Goal: Task Accomplishment & Management: Manage account settings

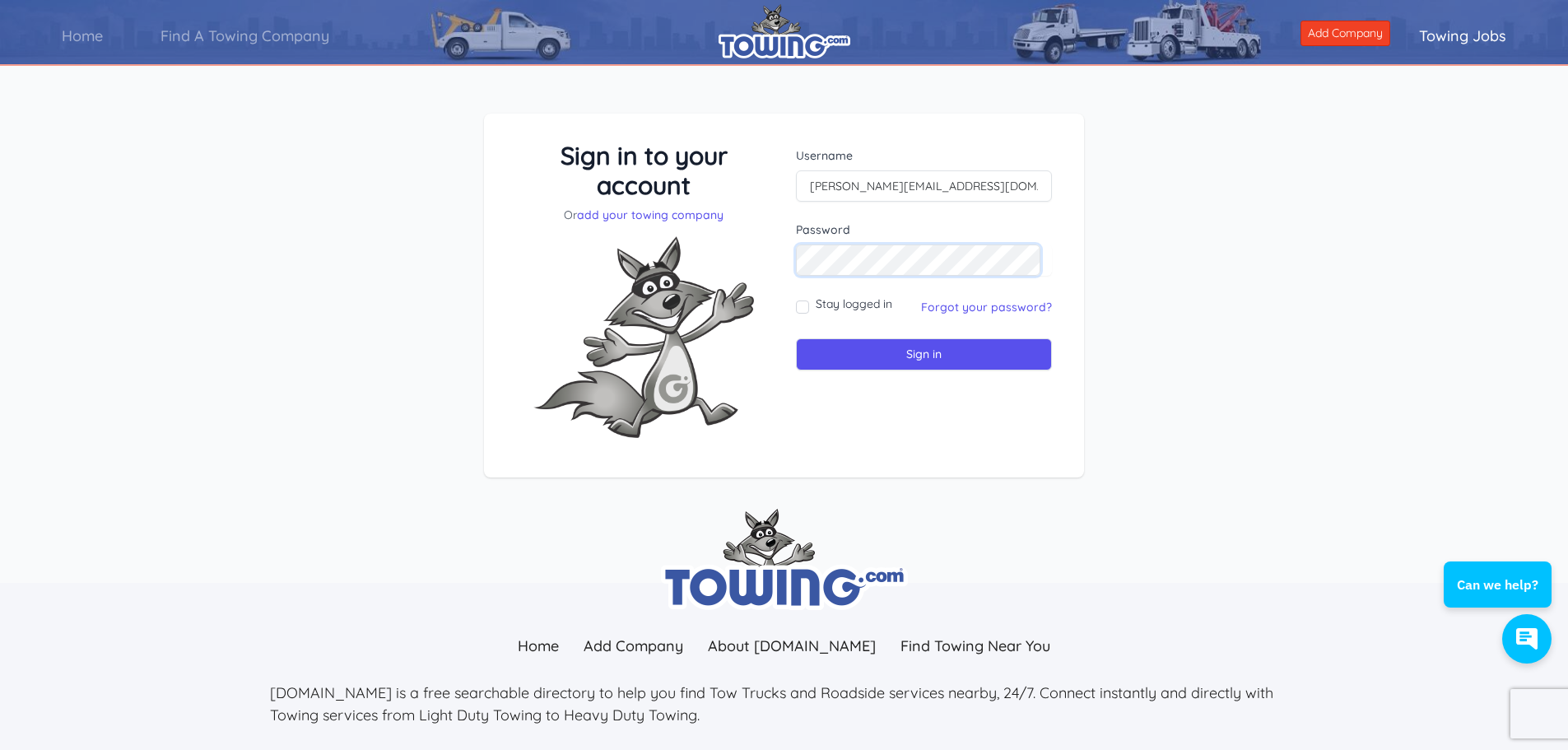
click at [796, 339] on input "Sign in" at bounding box center [924, 355] width 256 height 32
click at [901, 188] on input "text" at bounding box center [924, 185] width 256 height 31
type input "[PERSON_NAME][EMAIL_ADDRESS][DOMAIN_NAME]"
click at [913, 345] on input "Sign in" at bounding box center [924, 355] width 256 height 32
click at [941, 310] on link "Forgot your password?" at bounding box center [987, 307] width 131 height 15
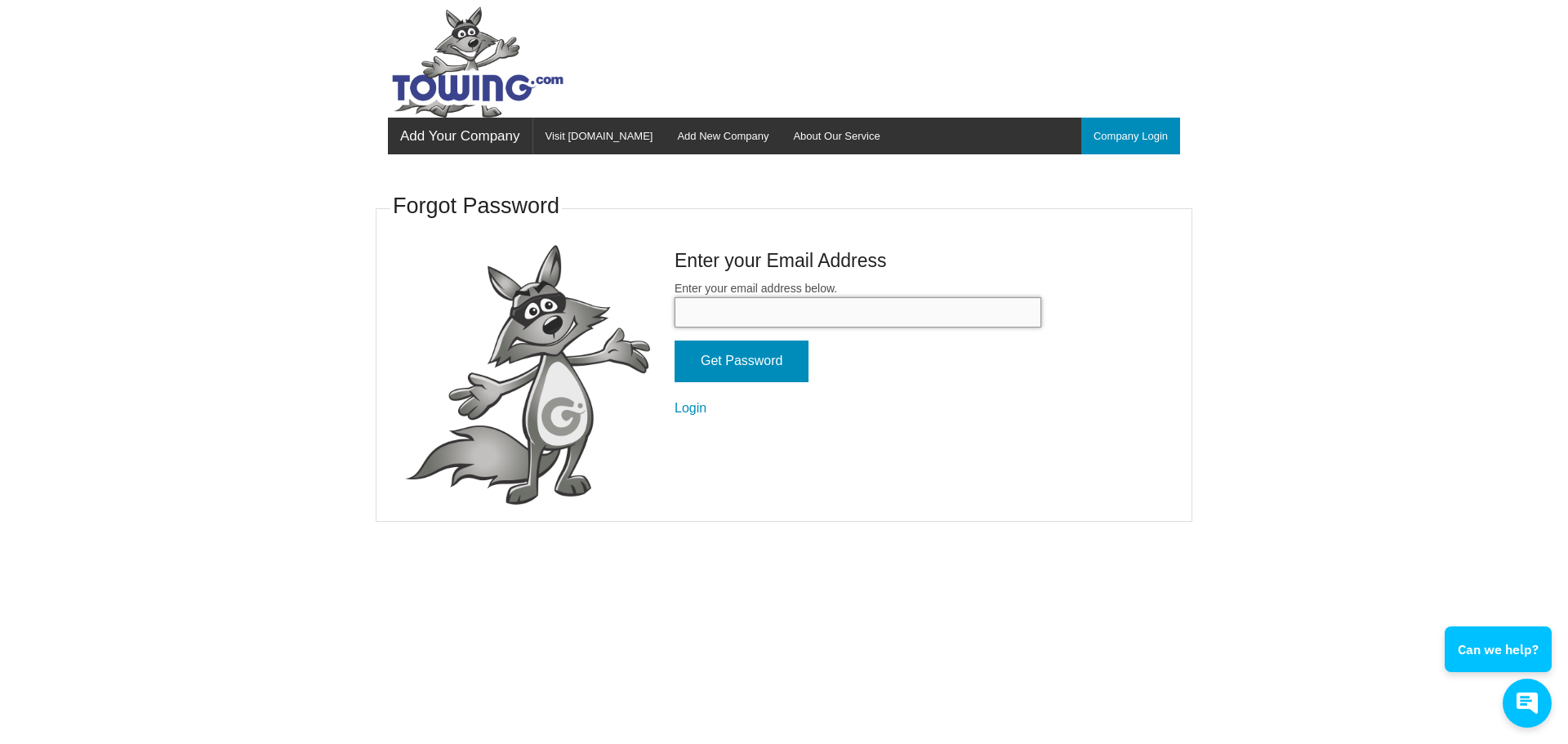
drag, startPoint x: 0, startPoint y: 0, endPoint x: 933, endPoint y: 307, distance: 982.2
click at [933, 307] on input "Enter your email address below." at bounding box center [858, 312] width 367 height 30
type input "[PERSON_NAME][EMAIL_ADDRESS][DOMAIN_NAME]"
click at [720, 363] on input "Get Password" at bounding box center [742, 362] width 134 height 42
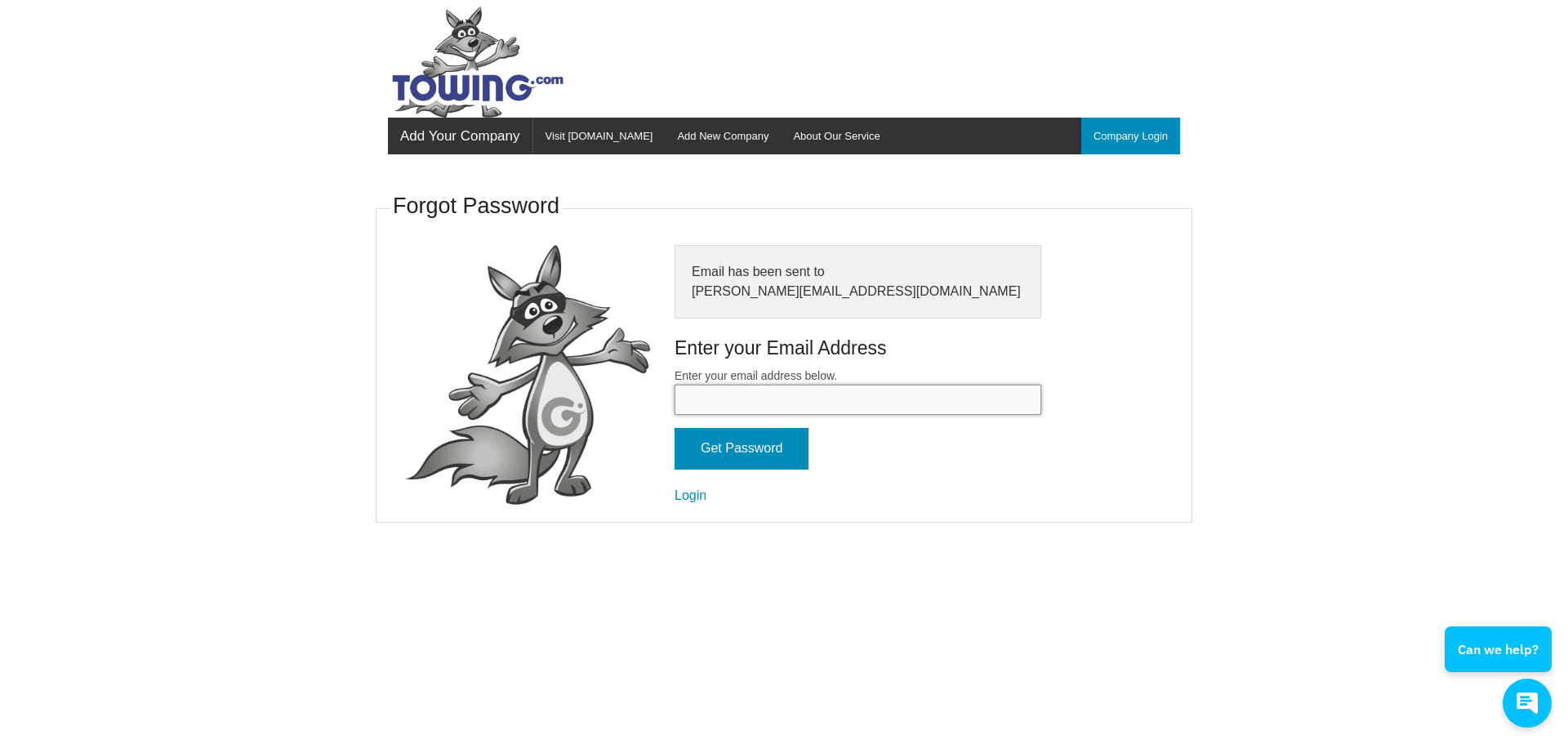
click at [704, 396] on input "Enter your email address below." at bounding box center [858, 400] width 367 height 30
type input "Jayikard@hotmail.com"
click at [751, 445] on input "Get Password" at bounding box center [742, 449] width 134 height 42
click at [701, 496] on link "Login" at bounding box center [691, 495] width 32 height 14
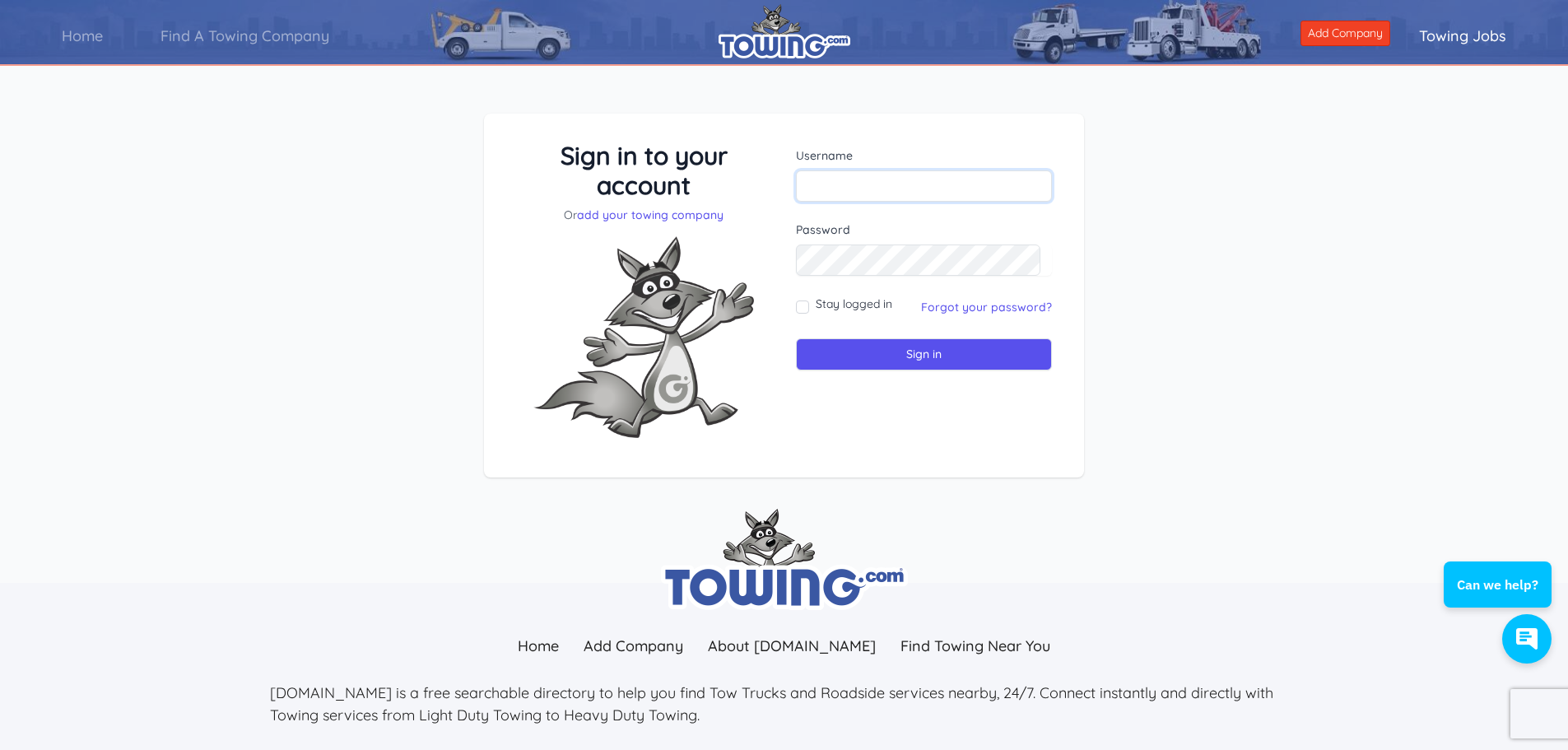
click at [858, 189] on input "text" at bounding box center [924, 185] width 256 height 31
type input "Jayikard@hotmail.com"
click at [848, 353] on input "Sign in" at bounding box center [924, 355] width 256 height 32
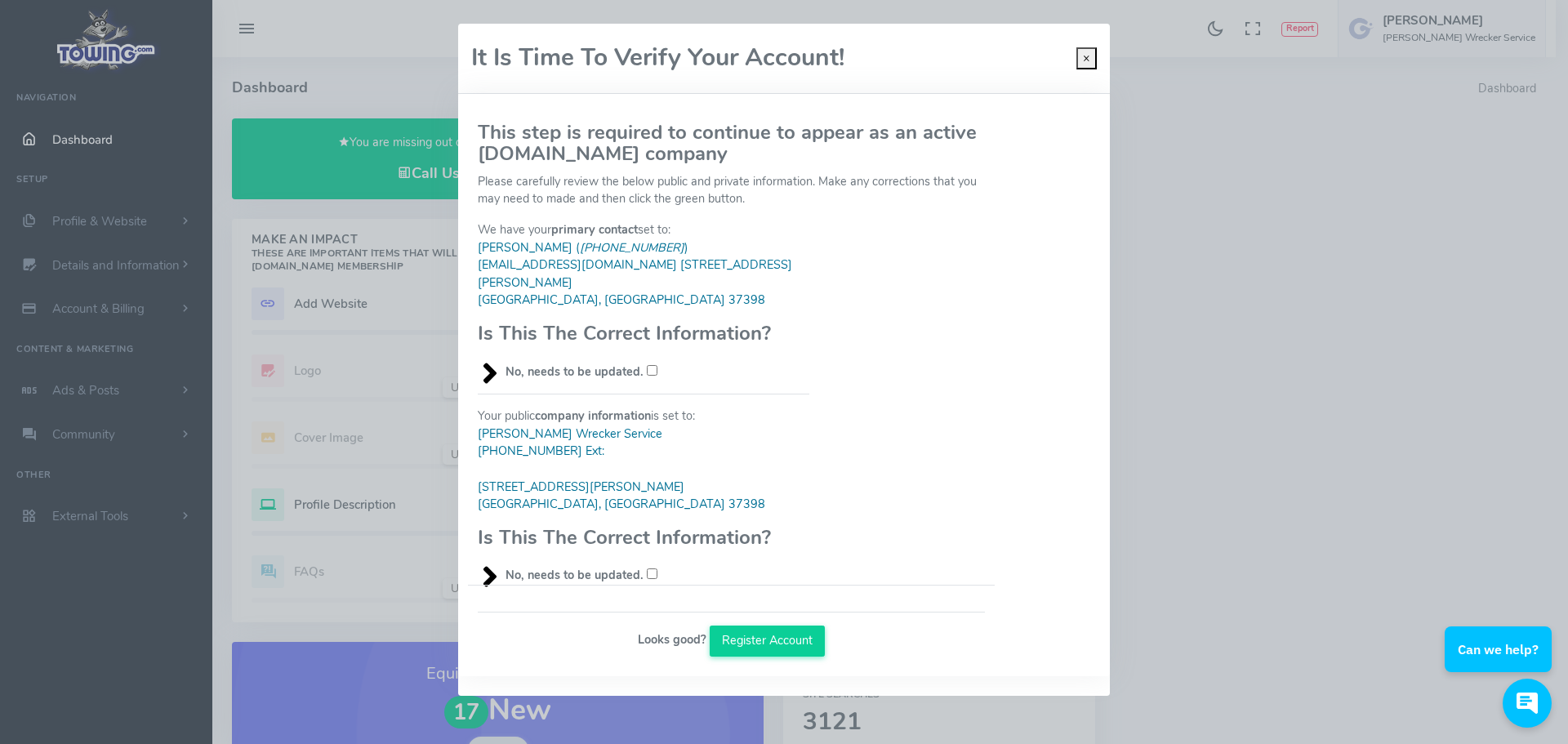
click at [650, 365] on input "No, needs to be updated." at bounding box center [652, 370] width 11 height 11
checkbox input "true"
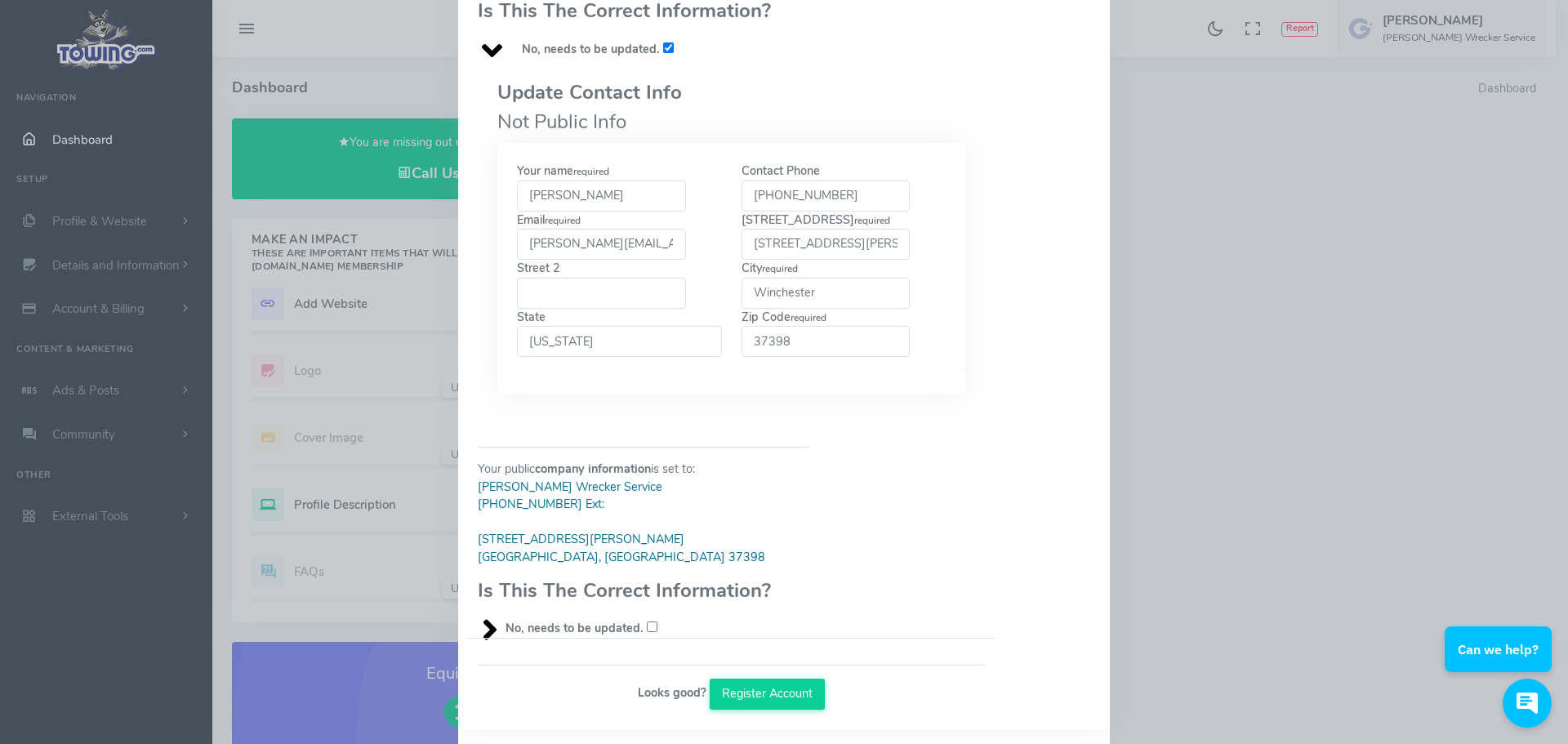
scroll to position [327, 0]
click at [857, 177] on input "[PHONE_NUMBER]" at bounding box center [825, 191] width 169 height 31
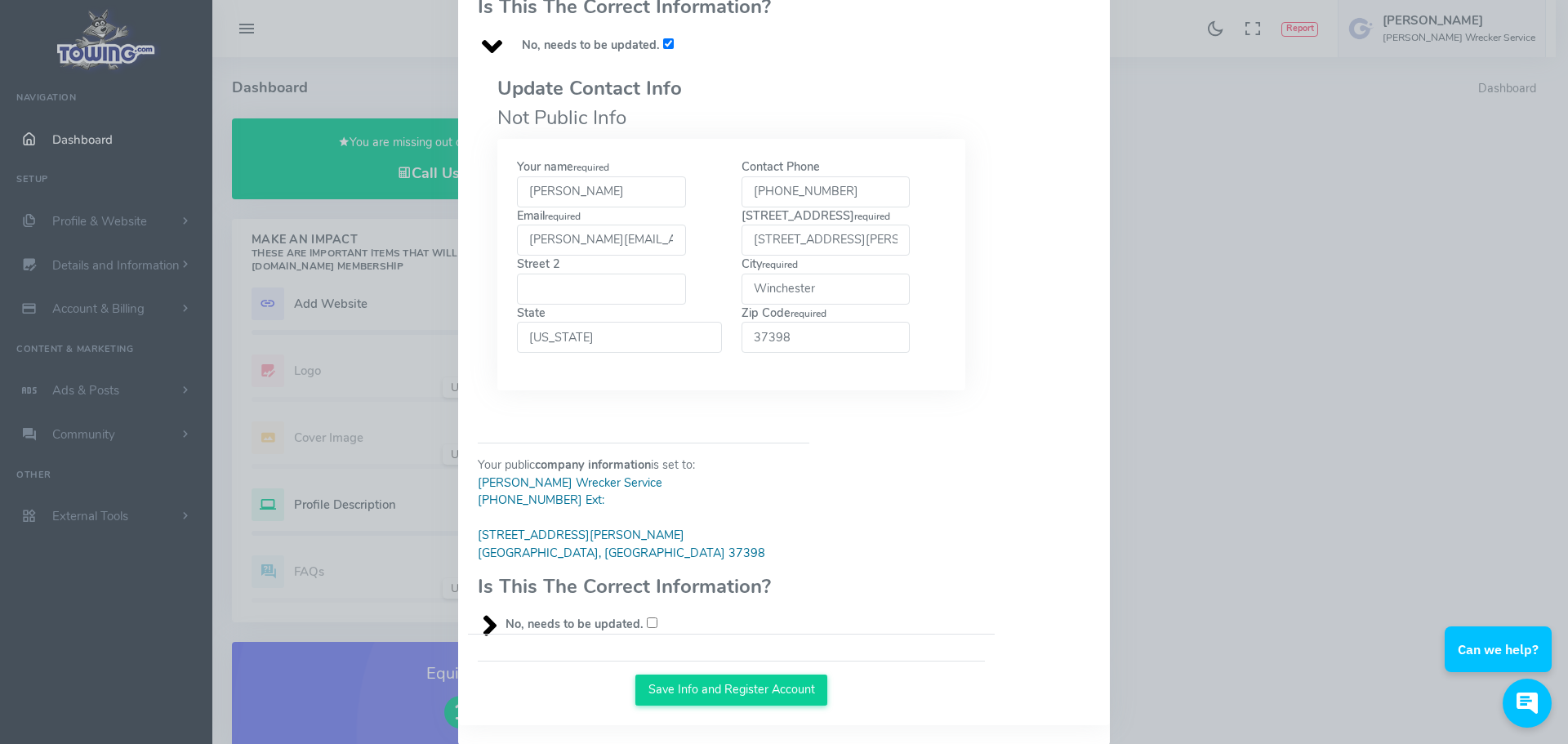
type input "[PHONE_NUMBER]"
click at [875, 225] on input "[STREET_ADDRESS][PERSON_NAME]" at bounding box center [825, 240] width 169 height 31
click at [856, 225] on input "[STREET_ADDRESS][PERSON_NAME][PERSON_NAME]" at bounding box center [825, 240] width 169 height 31
type input "4"
type input "[STREET_ADDRESS]"
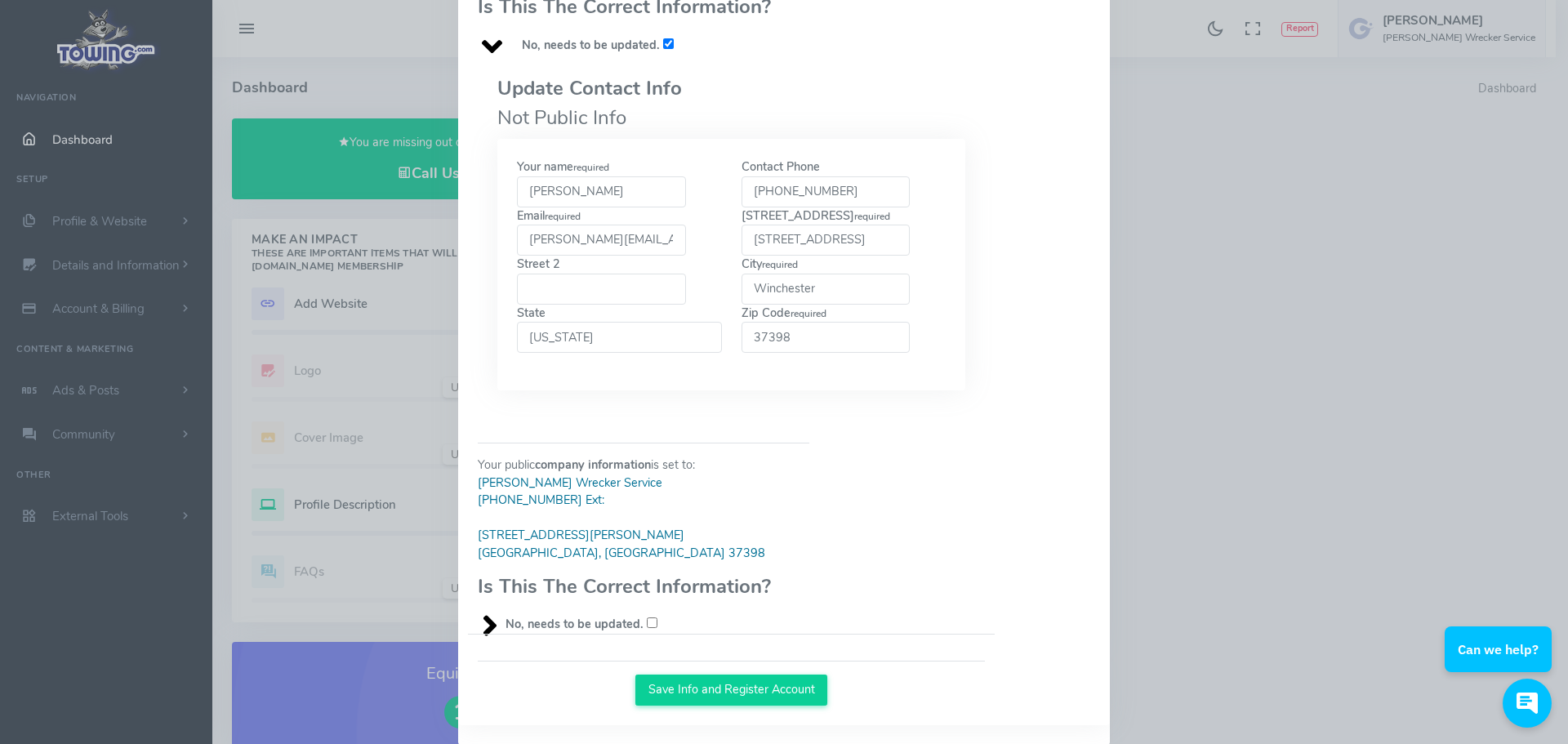
click at [828, 275] on input "Winchester" at bounding box center [825, 289] width 169 height 31
type input "W"
type input "[PERSON_NAME][GEOGRAPHIC_DATA]"
click at [846, 322] on input "37398" at bounding box center [825, 337] width 169 height 31
type input "37330"
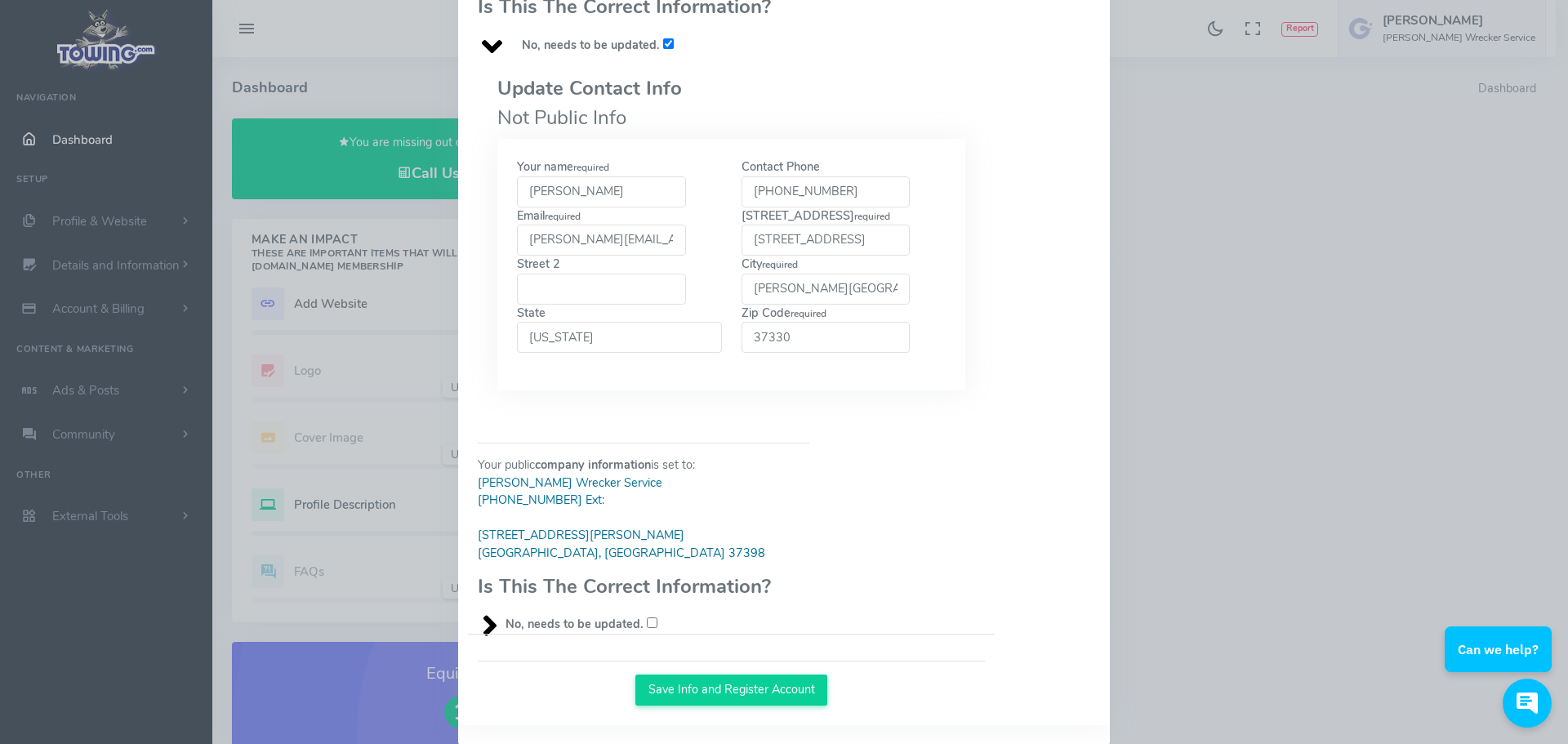
scroll to position [333, 0]
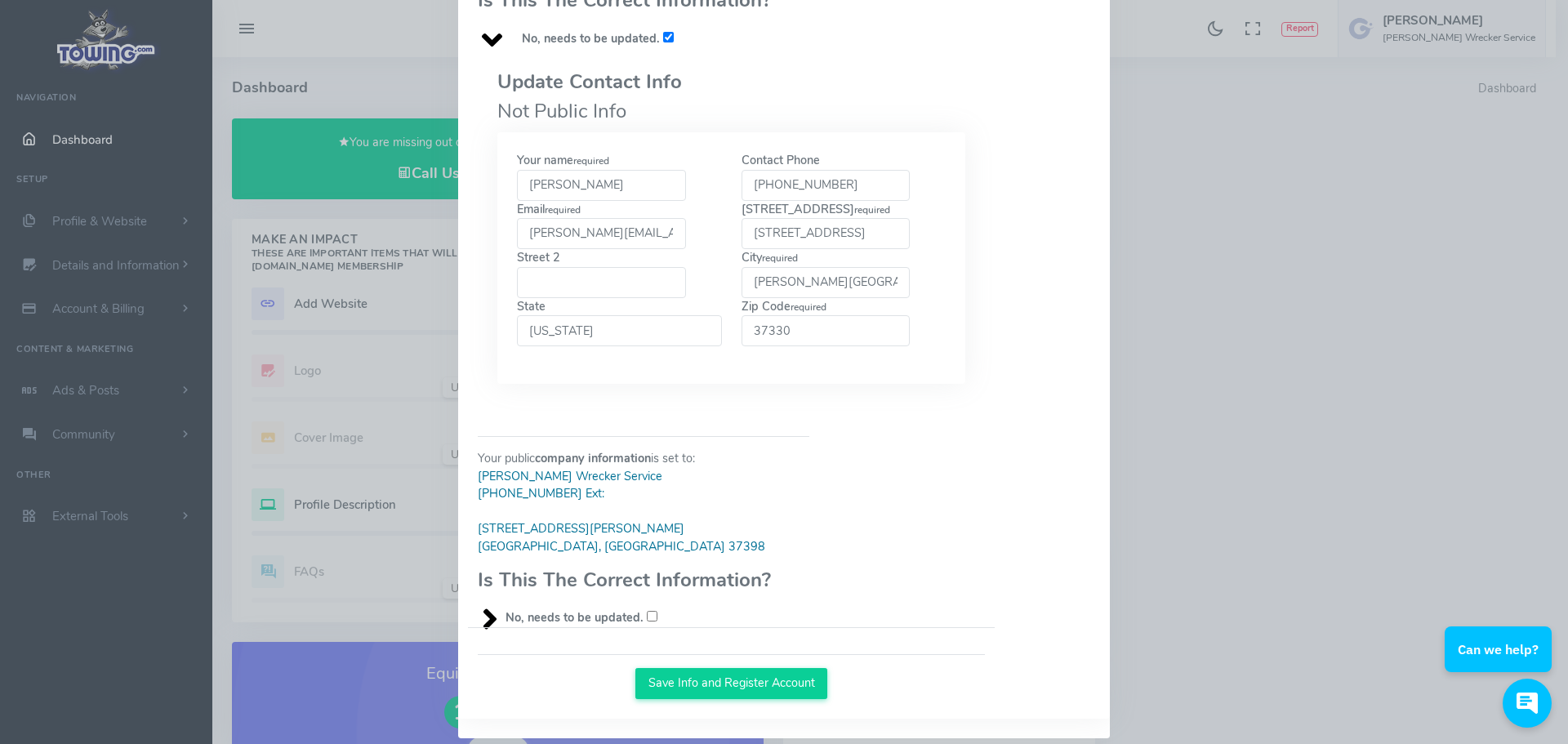
click at [647, 611] on input "No, needs to be updated." at bounding box center [652, 616] width 11 height 11
checkbox input "true"
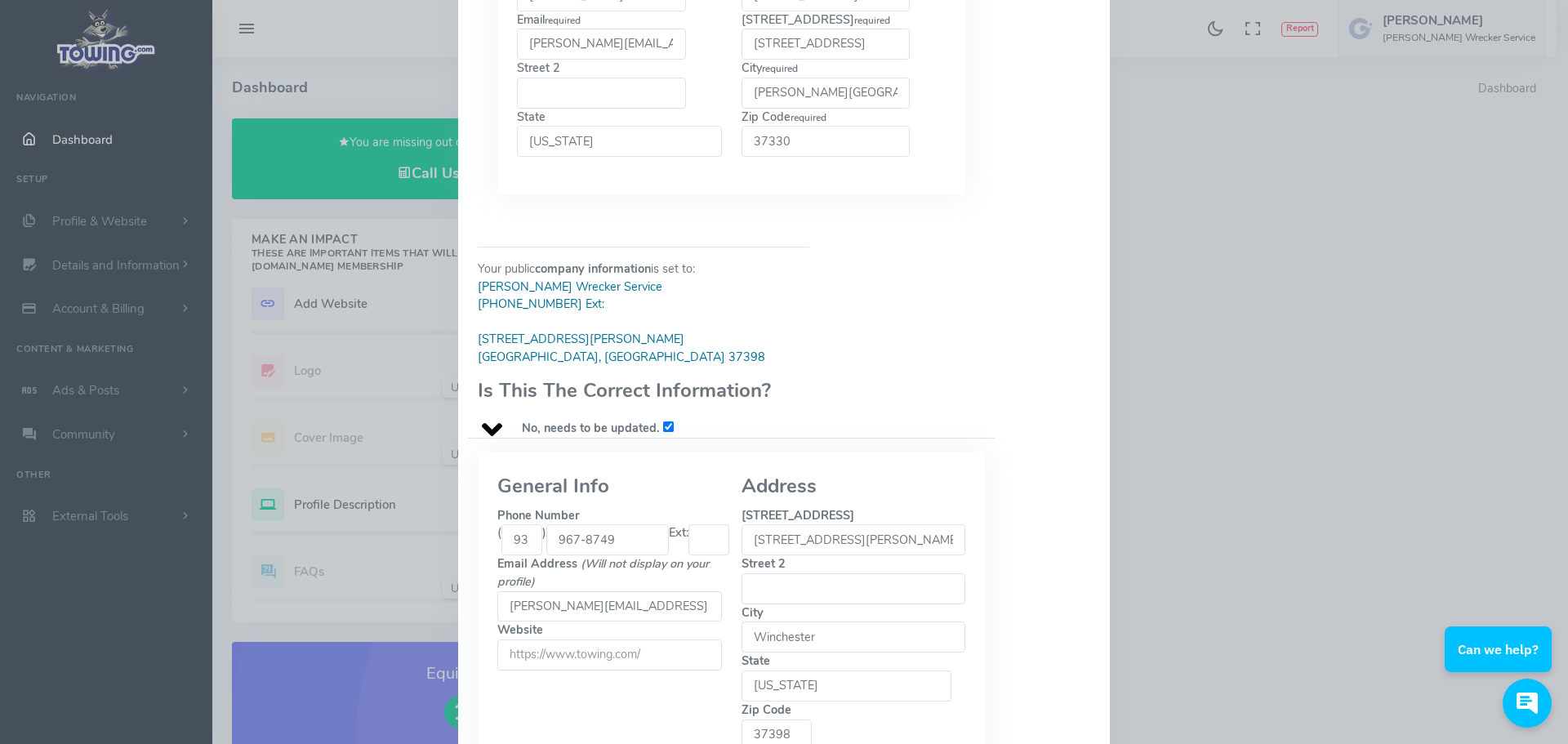
scroll to position [622, 0]
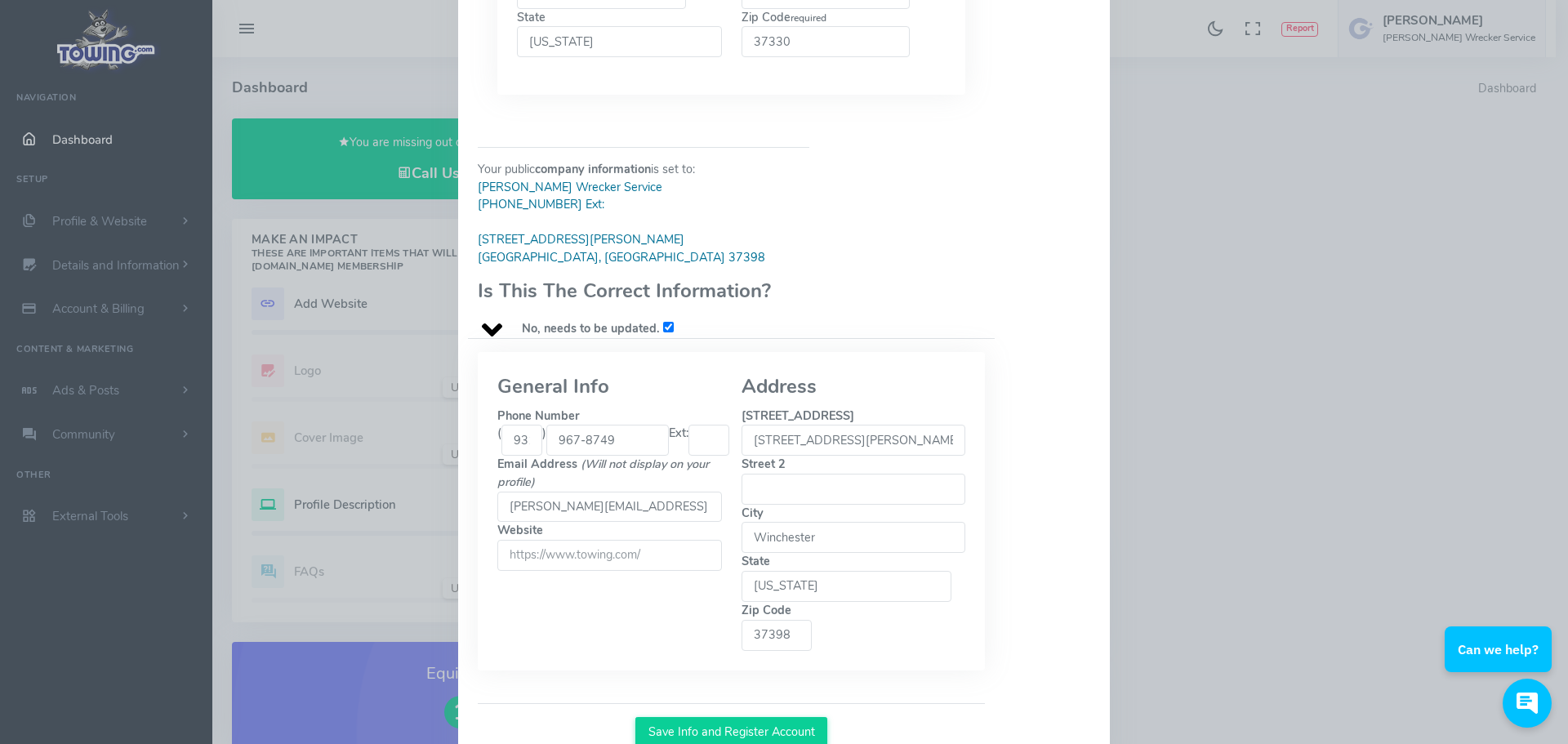
click at [625, 425] on input "967-8749" at bounding box center [608, 440] width 123 height 31
type input "9684948"
click at [878, 428] on input "[STREET_ADDRESS][PERSON_NAME]" at bounding box center [854, 440] width 225 height 31
type input "4"
type input "[STREET_ADDRESS]"
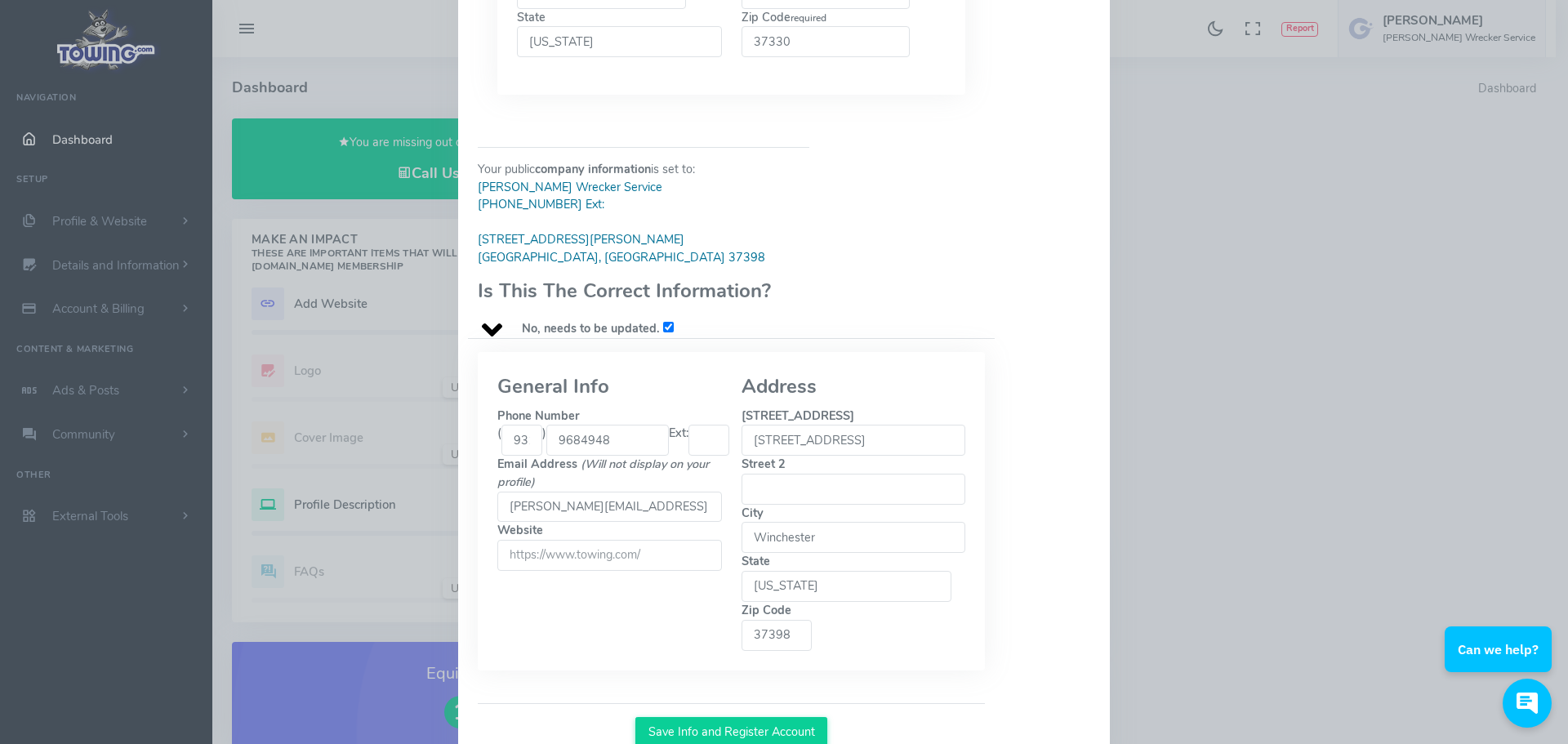
click at [842, 522] on input "Winchester" at bounding box center [854, 537] width 225 height 31
type input "W"
type input "Estill Springs"
click at [813, 620] on input "37398" at bounding box center [776, 635] width 71 height 31
type input "37330"
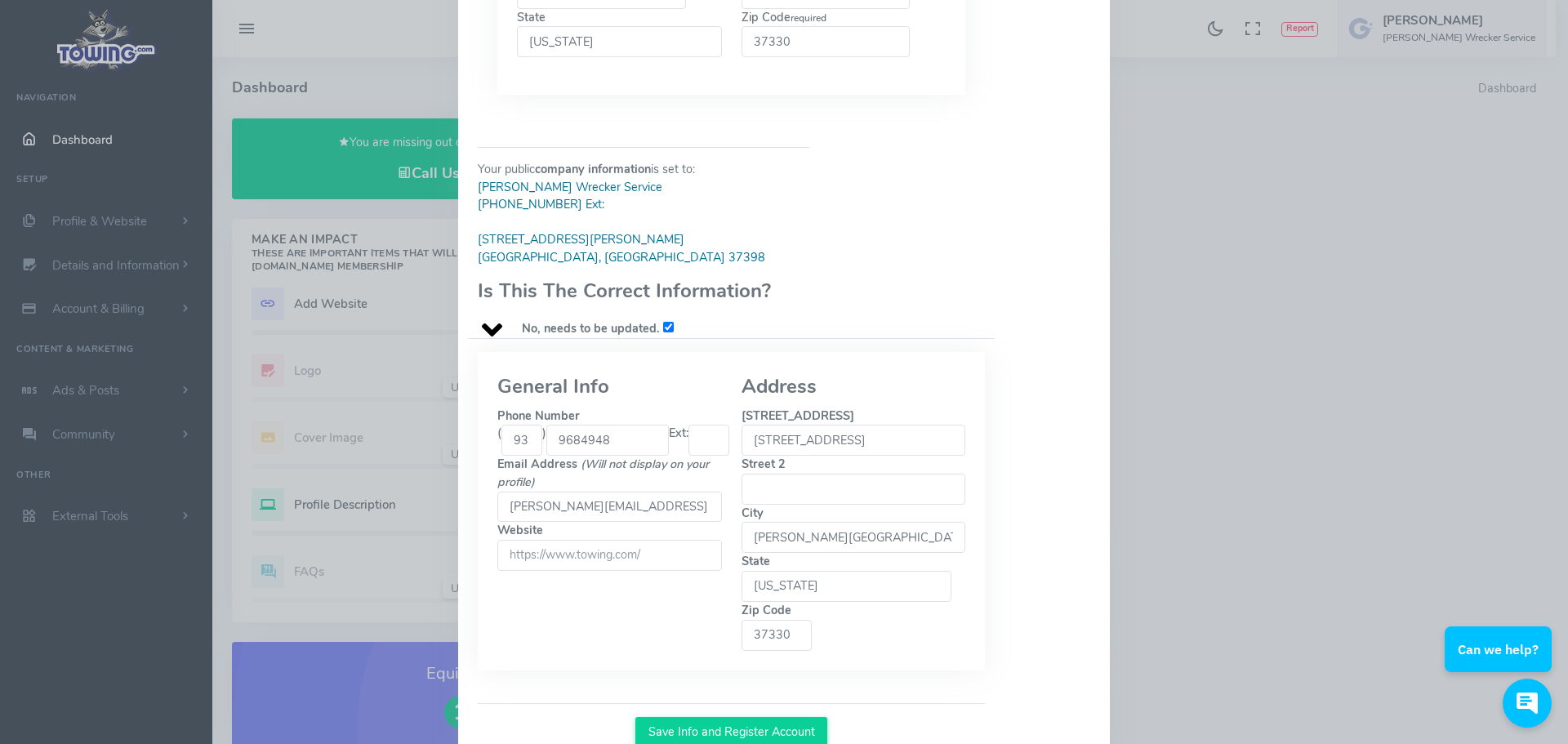
click at [572, 540] on input "Website" at bounding box center [610, 555] width 225 height 31
click at [655, 542] on input "Website" at bounding box center [610, 555] width 225 height 31
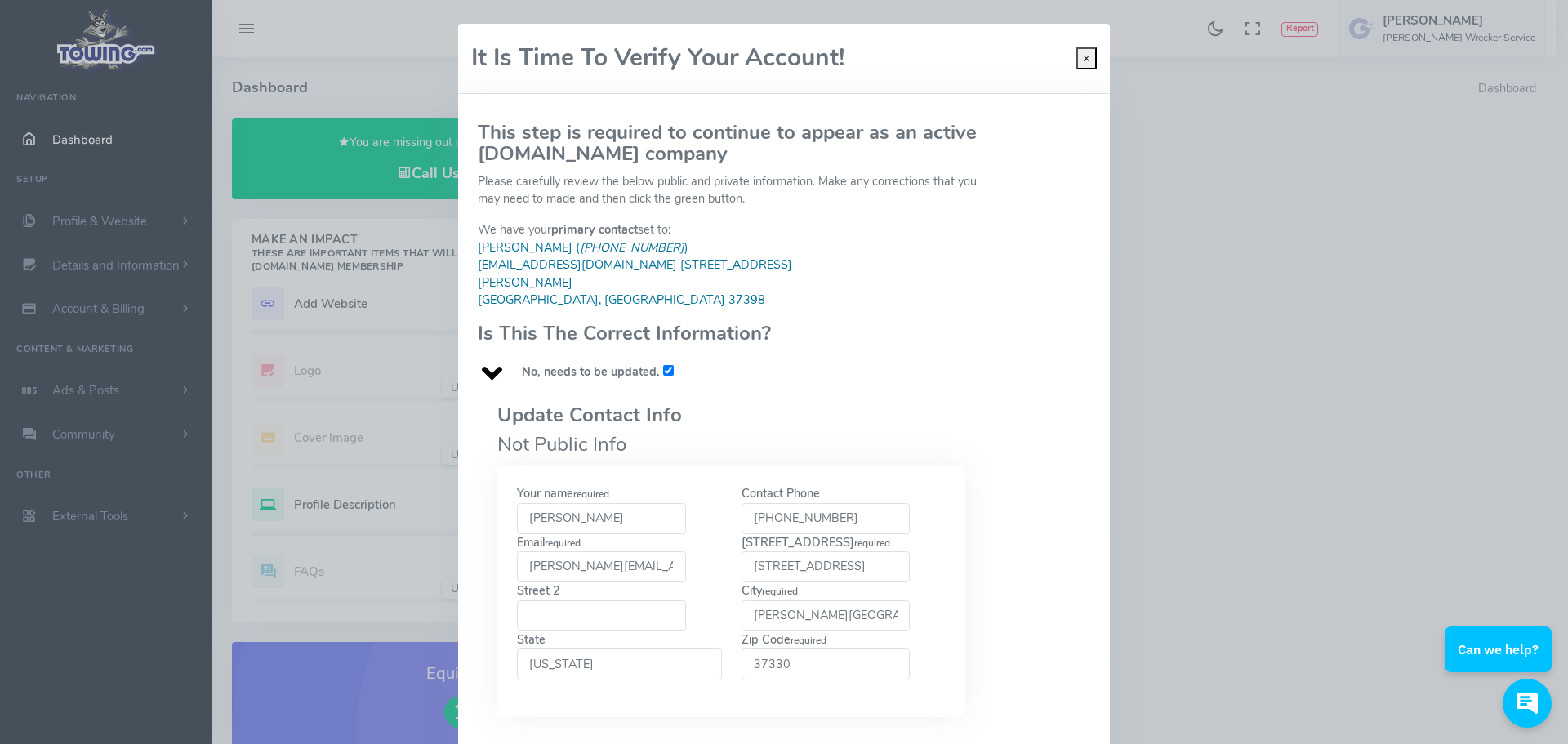
click at [1076, 58] on button "×" at bounding box center [1086, 58] width 20 height 23
click at [1083, 61] on span "×" at bounding box center [1086, 57] width 8 height 16
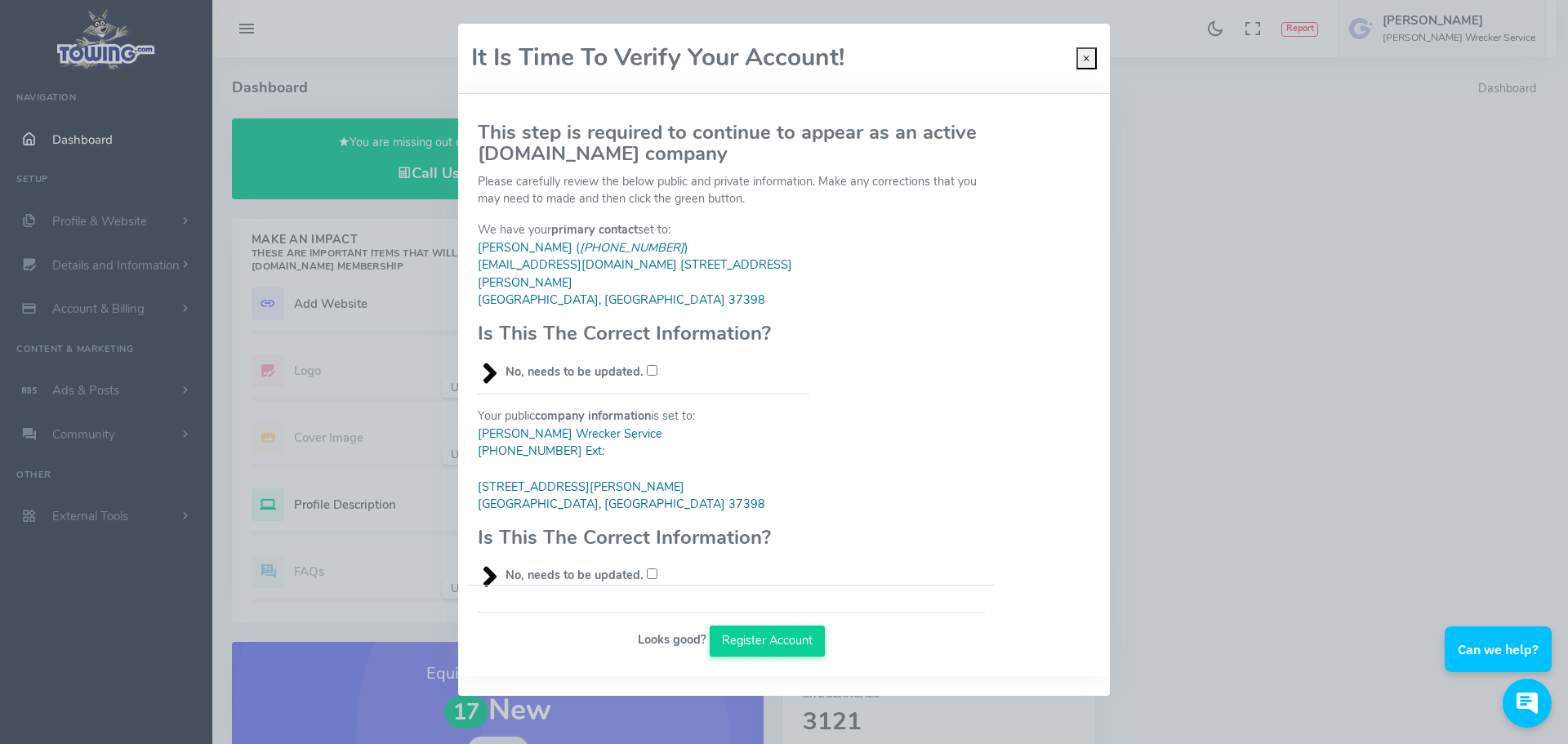
click at [1083, 61] on span "×" at bounding box center [1086, 57] width 8 height 16
click at [655, 631] on b "Looks good?" at bounding box center [672, 639] width 69 height 16
click at [1081, 57] on button "×" at bounding box center [1086, 58] width 20 height 23
